Goal: Information Seeking & Learning: Learn about a topic

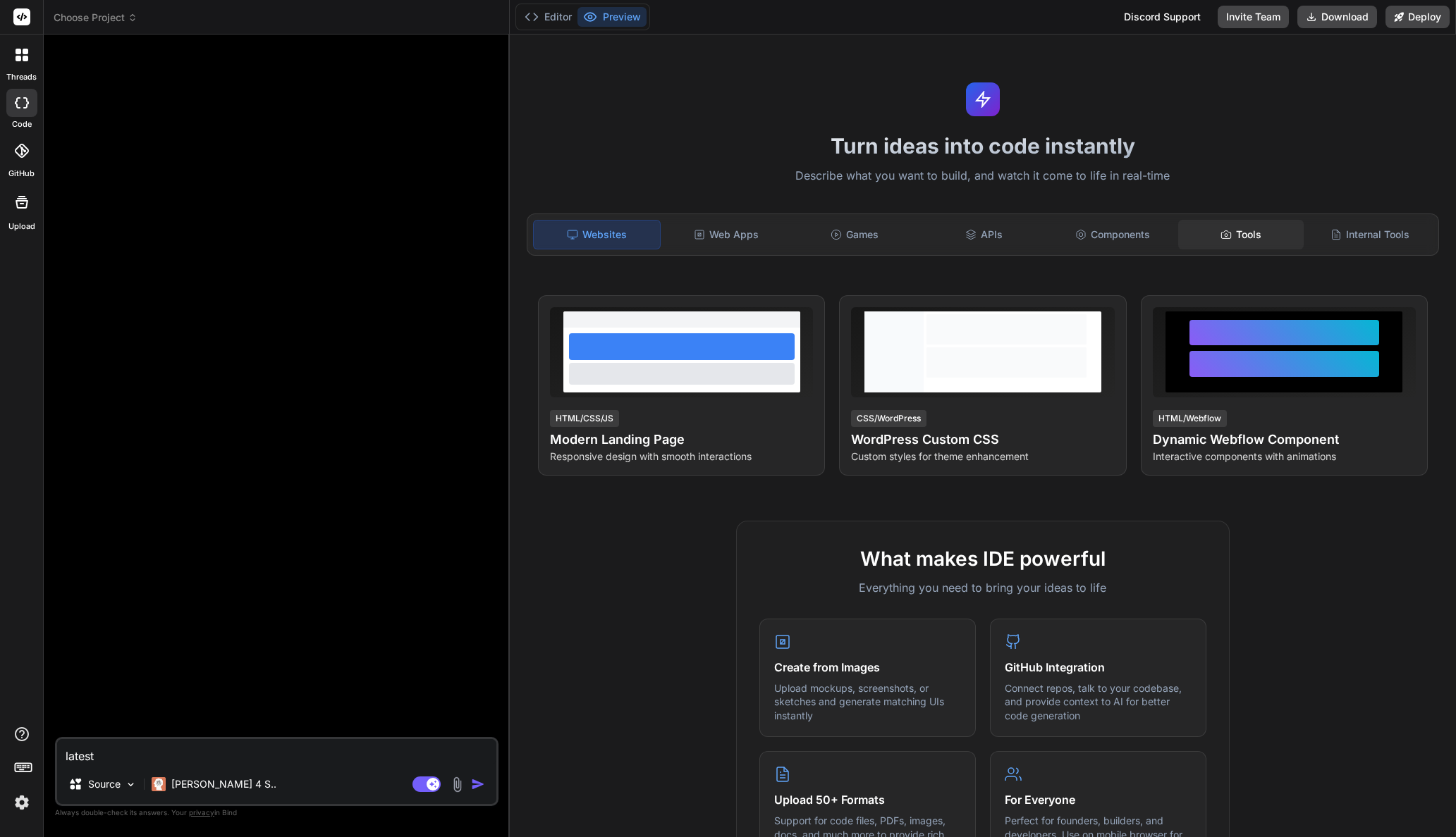
click at [1213, 227] on div "Tools" at bounding box center [1241, 234] width 126 height 30
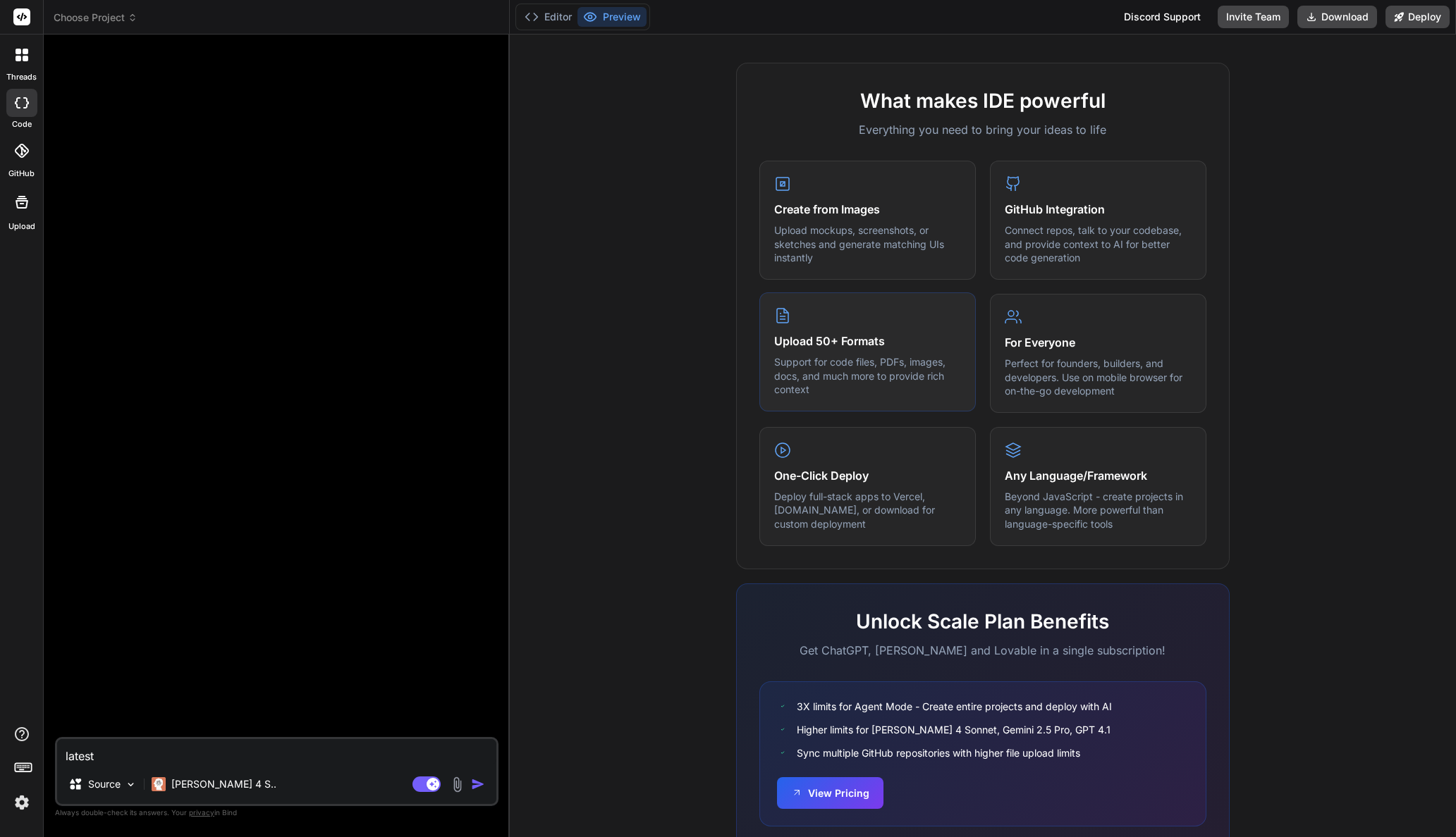
scroll to position [513, 0]
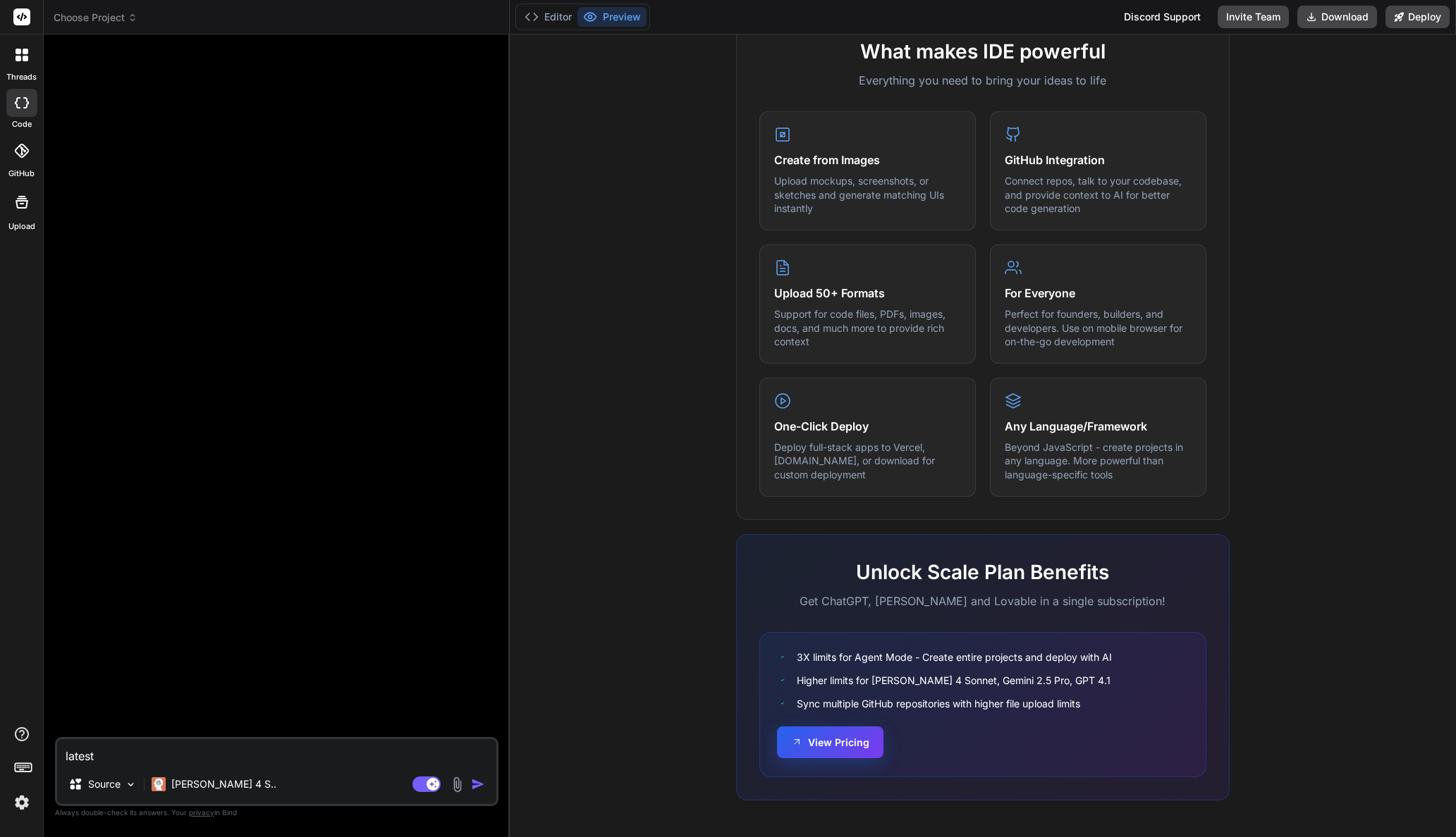
click at [825, 747] on button "View Pricing" at bounding box center [830, 742] width 106 height 32
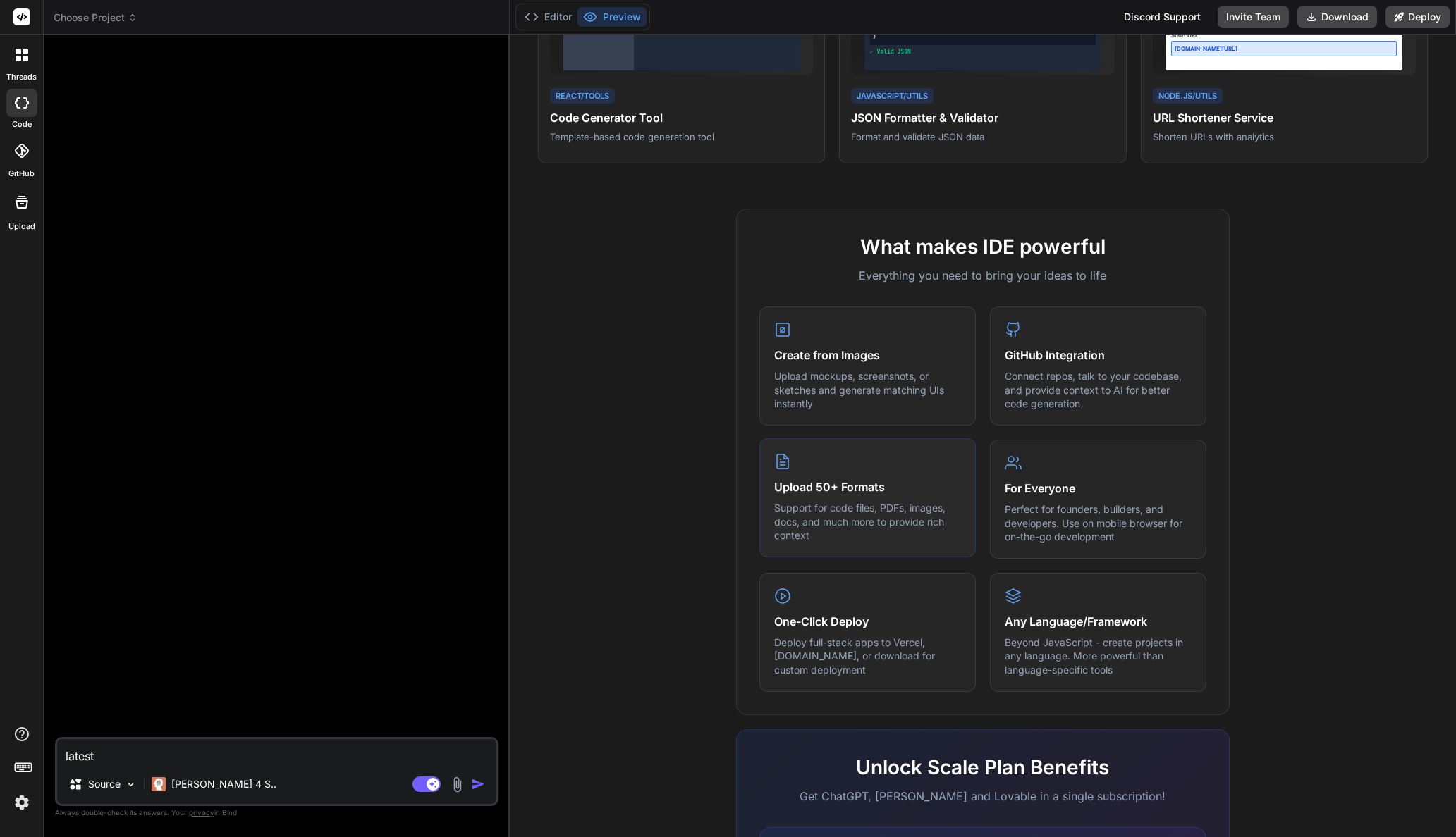
scroll to position [301, 0]
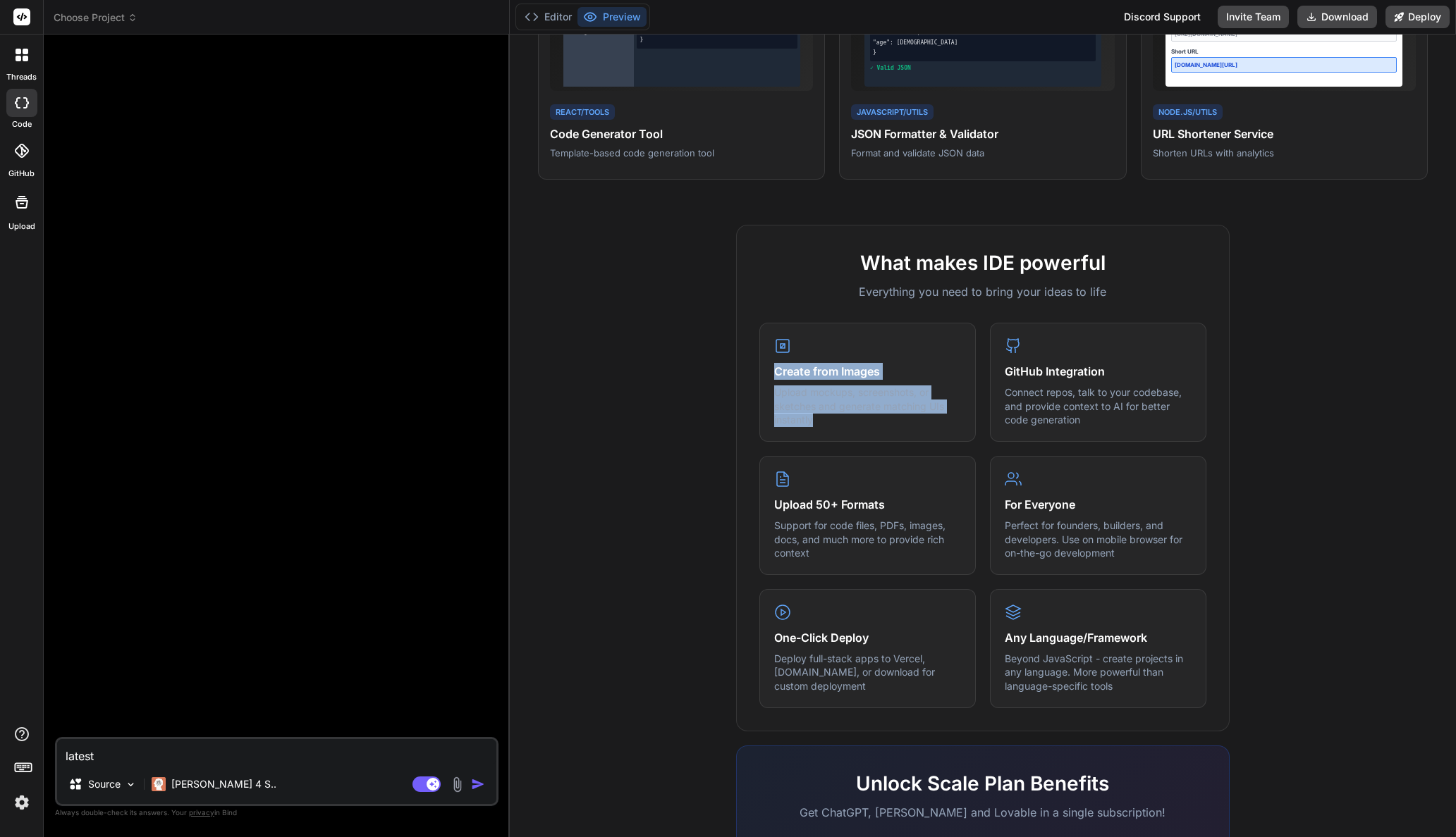
drag, startPoint x: 806, startPoint y: 404, endPoint x: 752, endPoint y: 377, distance: 60.4
click at [752, 377] on div "What makes IDE powerful Everything you need to bring your ideas to life Create …" at bounding box center [982, 478] width 493 height 506
click at [780, 387] on p "Upload mockups, screenshots, or sketches and generate matching UIs instantly" at bounding box center [867, 404] width 187 height 42
click at [845, 416] on p "Upload mockups, screenshots, or sketches and generate matching UIs instantly" at bounding box center [867, 404] width 187 height 42
drag, startPoint x: 841, startPoint y: 411, endPoint x: 763, endPoint y: 328, distance: 113.9
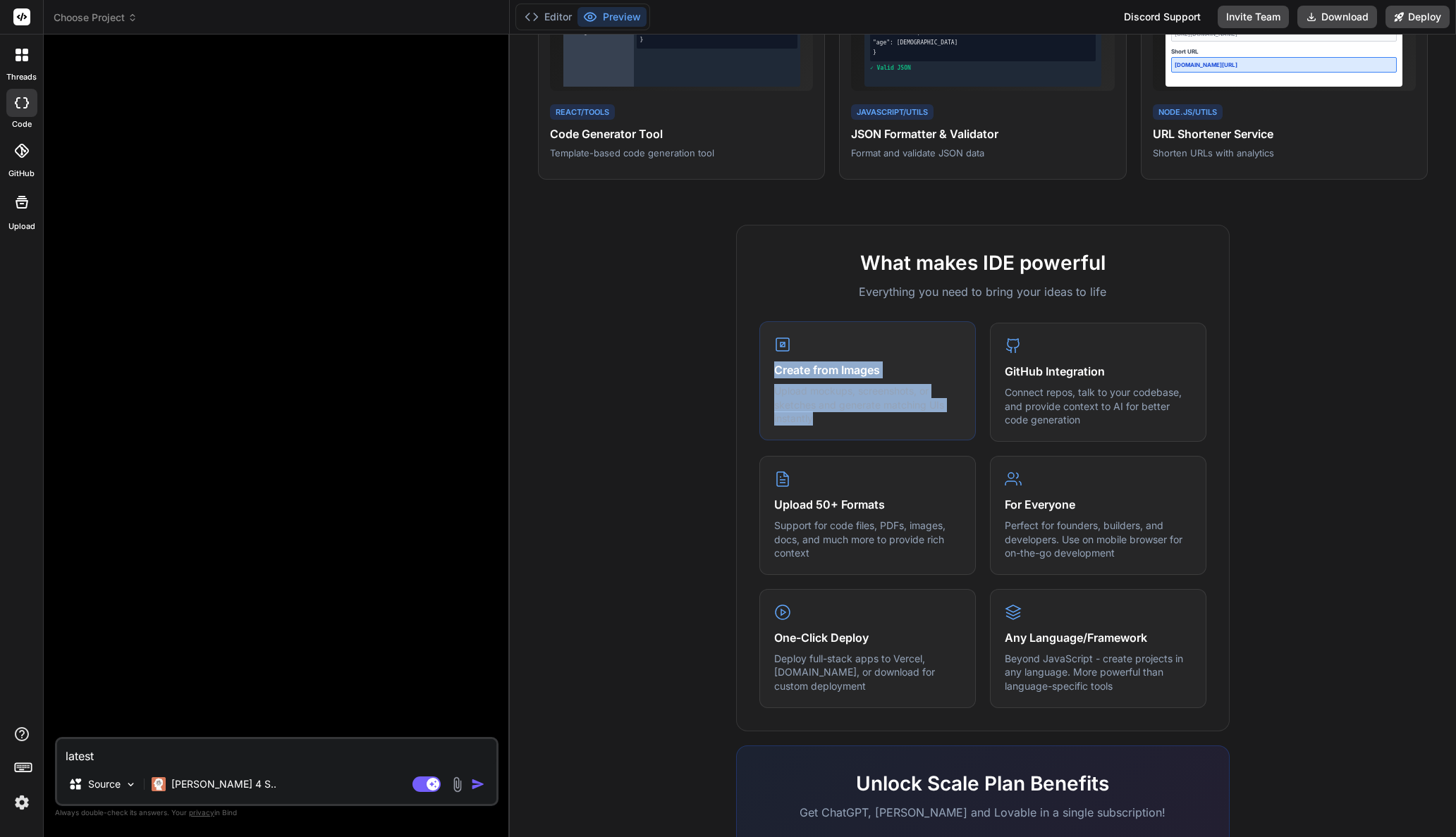
click at [757, 322] on div "What makes IDE powerful Everything you need to bring your ideas to life Create …" at bounding box center [982, 478] width 493 height 506
click at [919, 410] on p "Upload mockups, screenshots, or sketches and generate matching UIs instantly" at bounding box center [867, 404] width 187 height 42
drag, startPoint x: 865, startPoint y: 407, endPoint x: 817, endPoint y: 404, distance: 48.1
click at [767, 384] on div "Create from Images Upload mockups, screenshots, or sketches and generate matchi…" at bounding box center [867, 381] width 216 height 119
click at [833, 408] on p "Upload mockups, screenshots, or sketches and generate matching UIs instantly" at bounding box center [867, 404] width 187 height 42
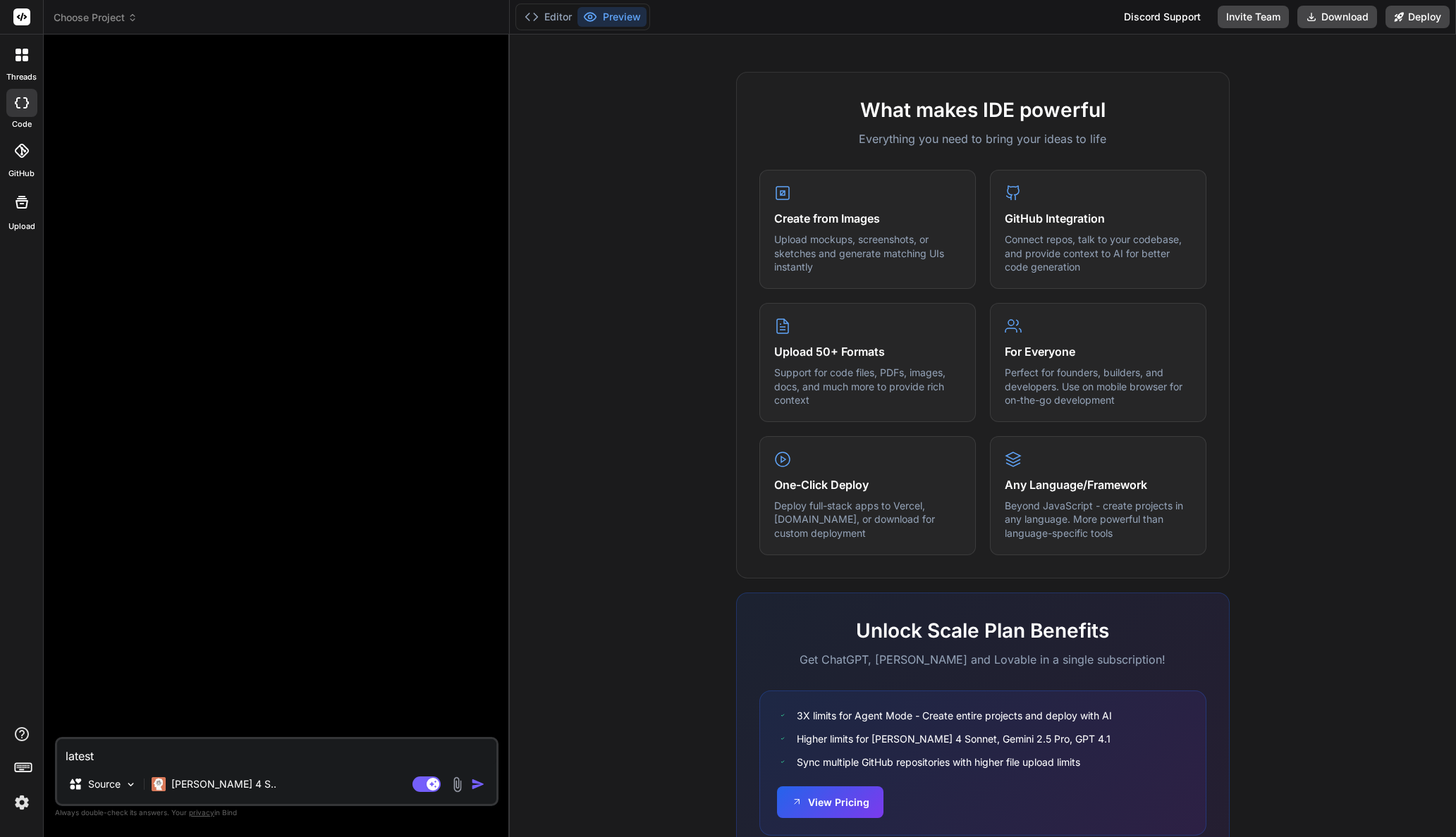
scroll to position [513, 0]
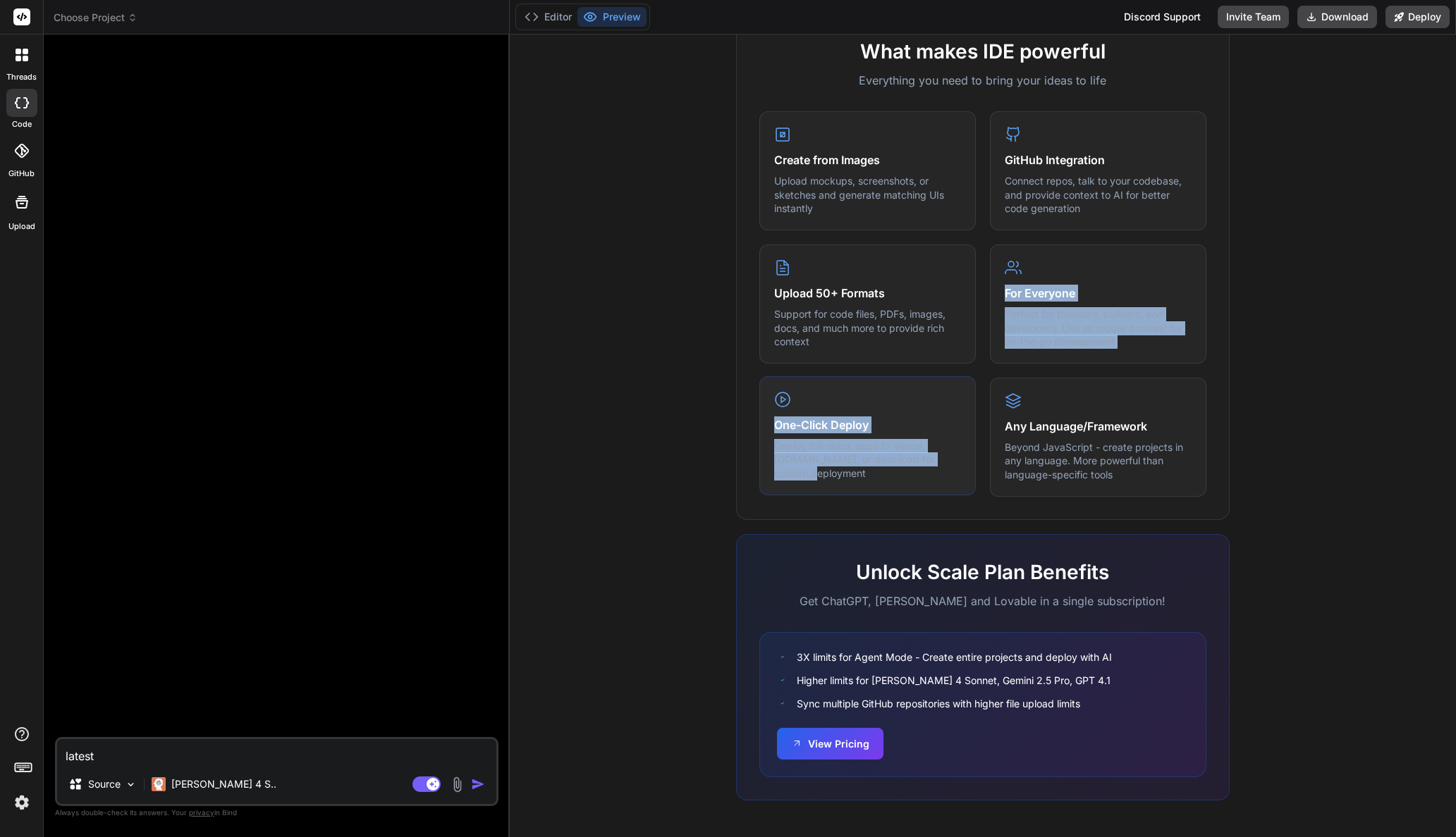
drag, startPoint x: 931, startPoint y: 459, endPoint x: 852, endPoint y: 384, distance: 108.9
click at [814, 369] on div "Create from Images Upload mockups, screenshots, or sketches and generate matchi…" at bounding box center [982, 304] width 447 height 385
click at [923, 416] on h4 "One-Click Deploy" at bounding box center [867, 425] width 187 height 17
drag, startPoint x: 947, startPoint y: 460, endPoint x: 839, endPoint y: 413, distance: 117.8
click at [839, 413] on div "One-Click Deploy Deploy full-stack apps to Vercel, [DOMAIN_NAME], or download f…" at bounding box center [867, 436] width 216 height 119
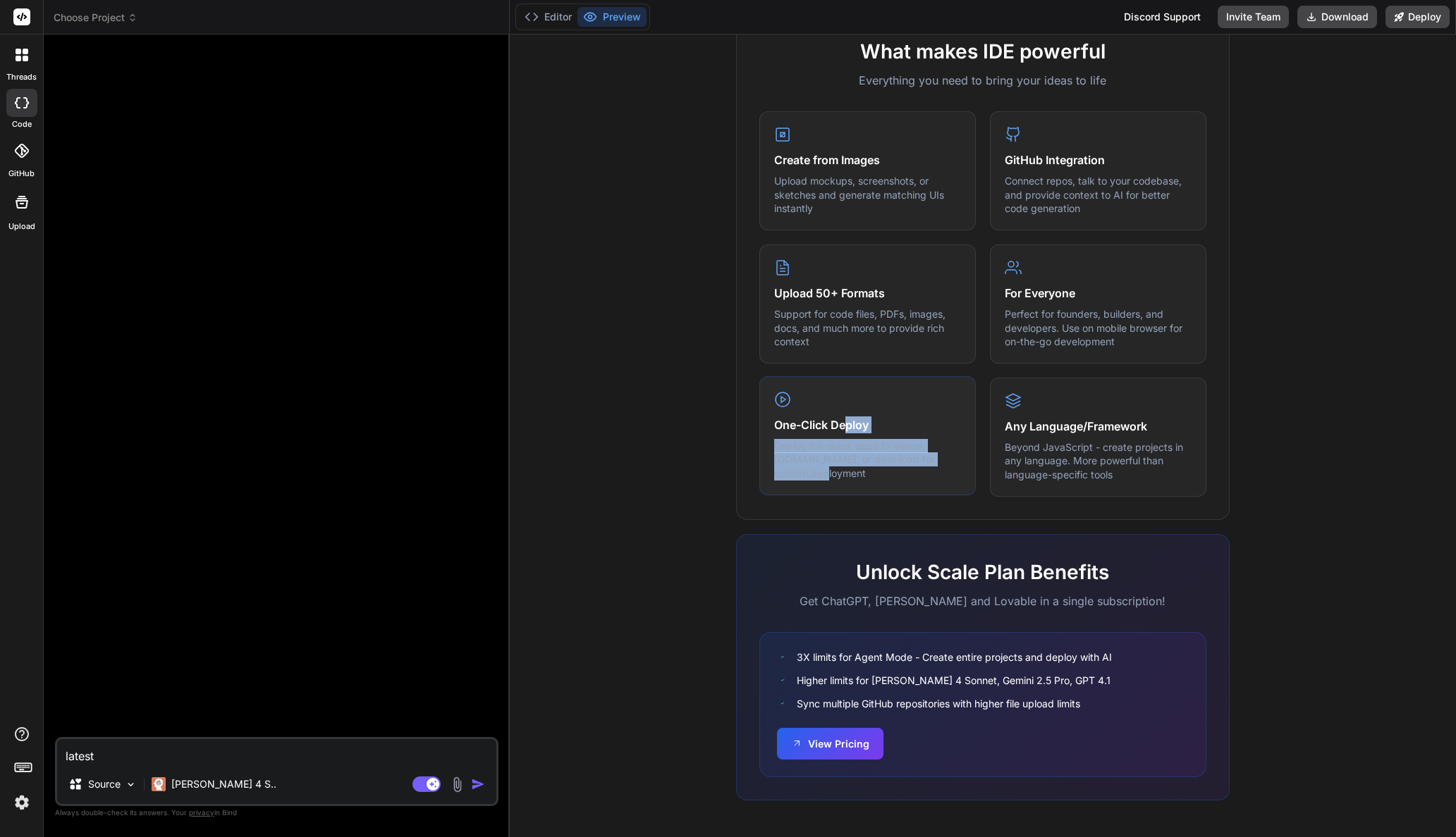
click at [933, 440] on p "Deploy full-stack apps to Vercel, [DOMAIN_NAME], or download for custom deploym…" at bounding box center [867, 460] width 187 height 42
drag, startPoint x: 909, startPoint y: 439, endPoint x: 898, endPoint y: 417, distance: 24.6
click at [843, 406] on div "One-Click Deploy Deploy full-stack apps to Vercel, [DOMAIN_NAME], or download f…" at bounding box center [867, 436] width 216 height 119
click at [923, 423] on h4 "One-Click Deploy" at bounding box center [867, 425] width 187 height 17
click at [1401, 17] on icon at bounding box center [1399, 16] width 9 height 9
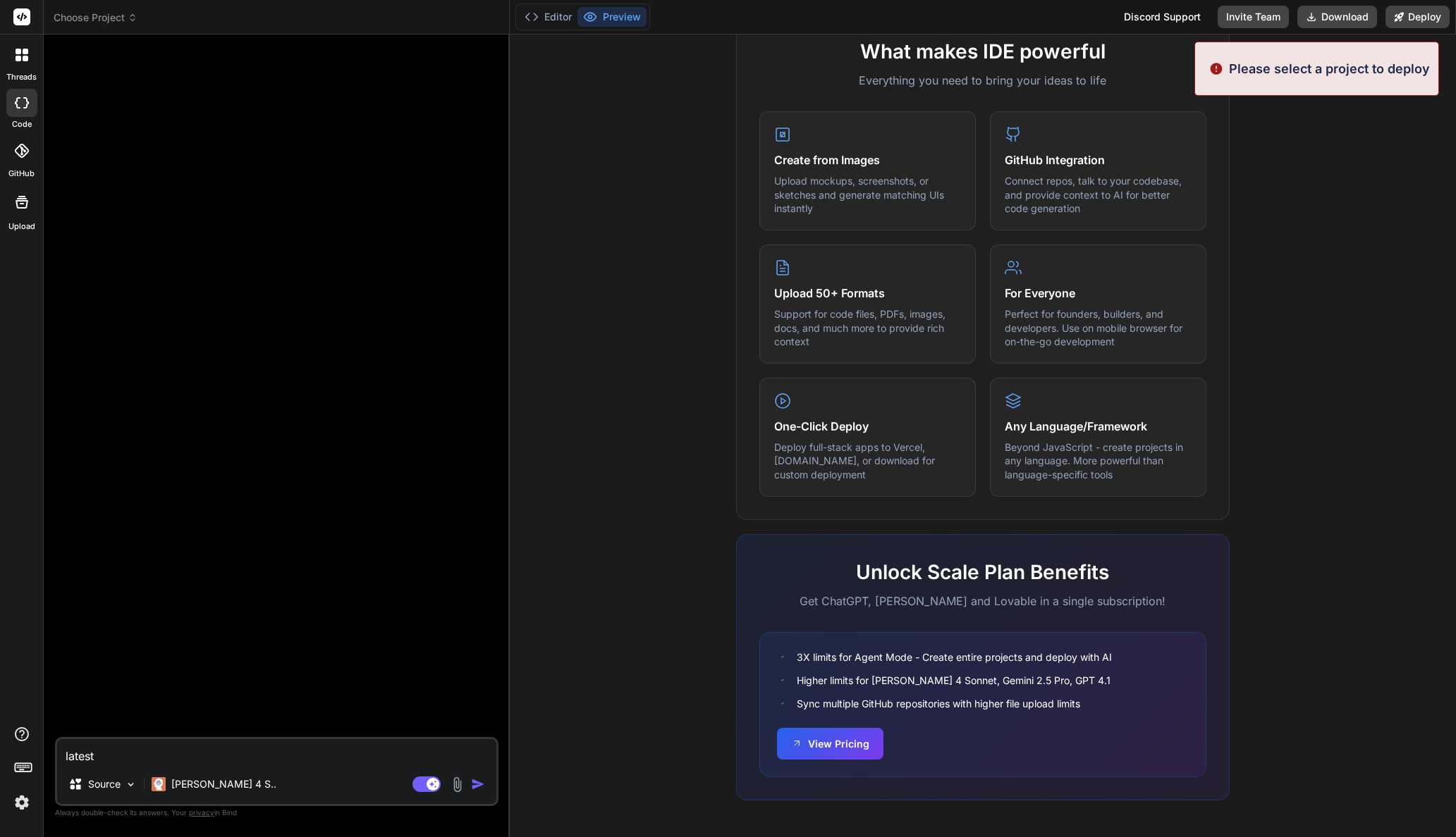
drag, startPoint x: 1283, startPoint y: 135, endPoint x: 1238, endPoint y: 141, distance: 45.4
click at [1283, 135] on div "What makes IDE powerful Everything you need to bring your ideas to life Create …" at bounding box center [982, 421] width 929 height 815
